Goal: Navigation & Orientation: Find specific page/section

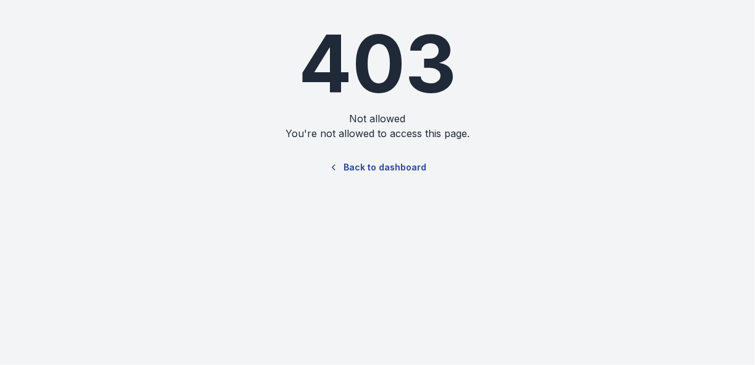
click at [374, 168] on link "Back to dashboard" at bounding box center [377, 167] width 119 height 28
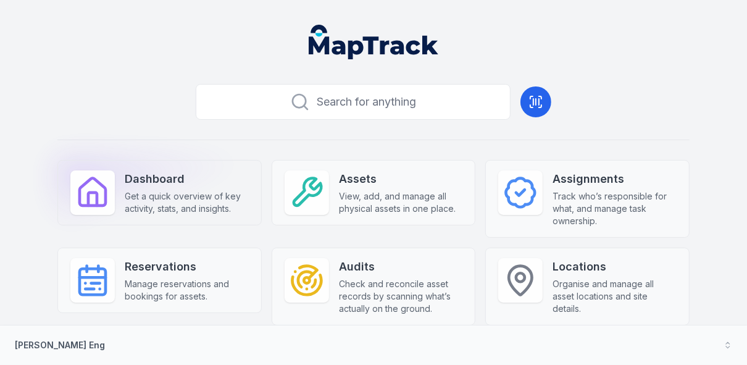
click at [174, 199] on span "Get a quick overview of key activity, stats, and insights." at bounding box center [187, 202] width 124 height 25
